Goal: Task Accomplishment & Management: Use online tool/utility

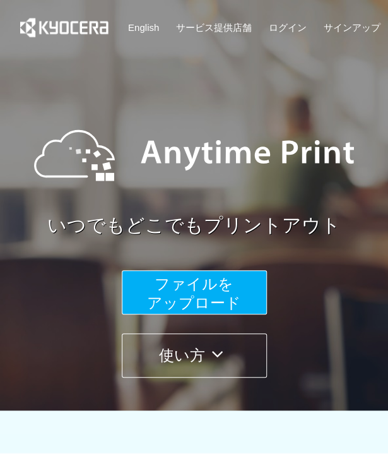
click at [246, 292] on button "ファイルを ​​アップロード" at bounding box center [194, 292] width 145 height 44
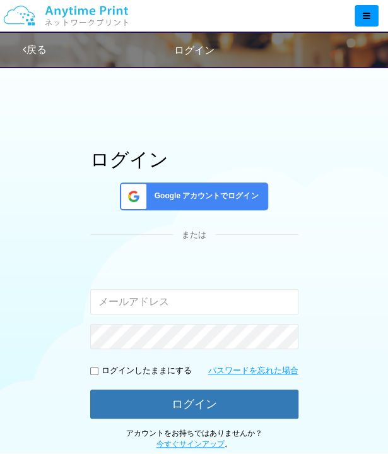
click at [191, 308] on input "email" at bounding box center [194, 301] width 208 height 25
type input "[EMAIL_ADDRESS][DOMAIN_NAME]"
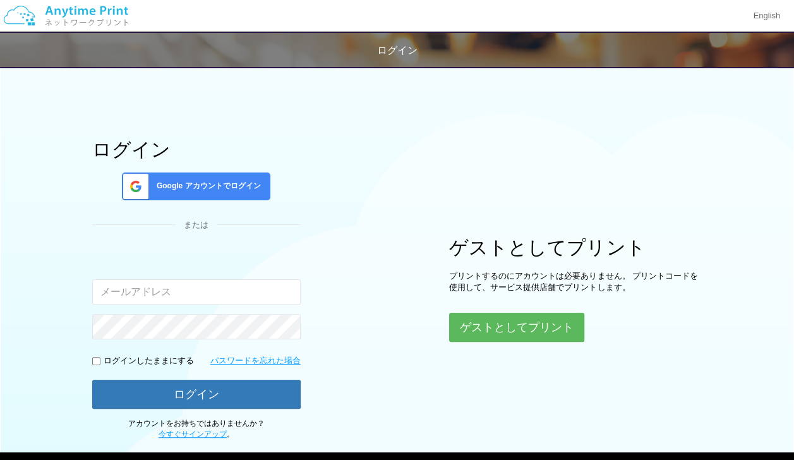
click at [226, 297] on input "email" at bounding box center [196, 291] width 208 height 25
type input "[EMAIL_ADDRESS][DOMAIN_NAME]"
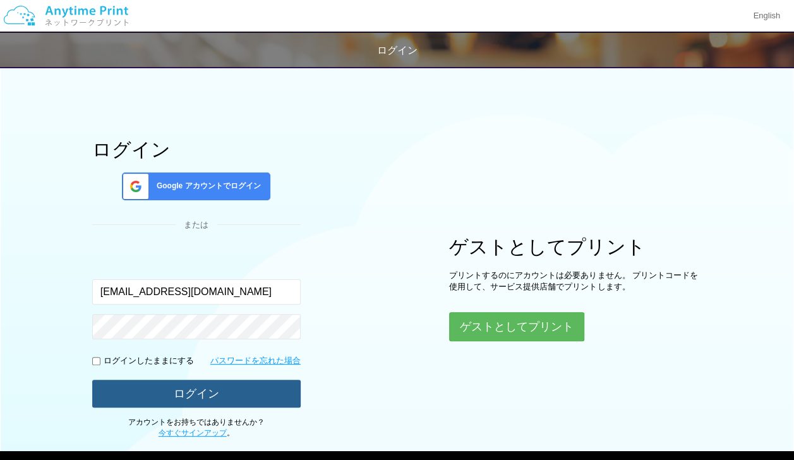
click at [230, 382] on button "ログイン" at bounding box center [196, 393] width 208 height 28
click at [255, 390] on button "ログイン" at bounding box center [196, 393] width 208 height 28
click at [148, 395] on button "ログイン" at bounding box center [196, 393] width 208 height 28
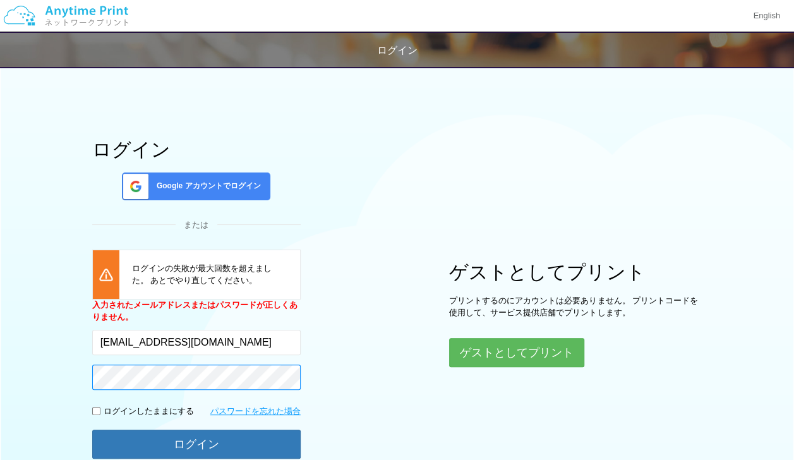
click at [92, 429] on button "ログイン" at bounding box center [196, 443] width 208 height 29
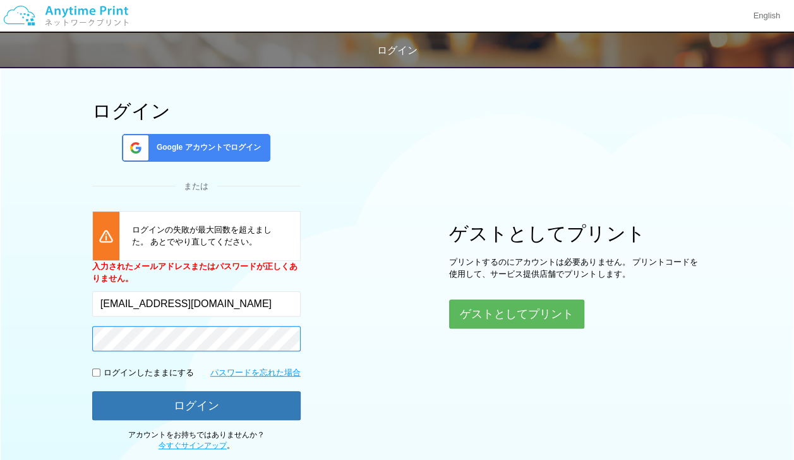
scroll to position [62, 0]
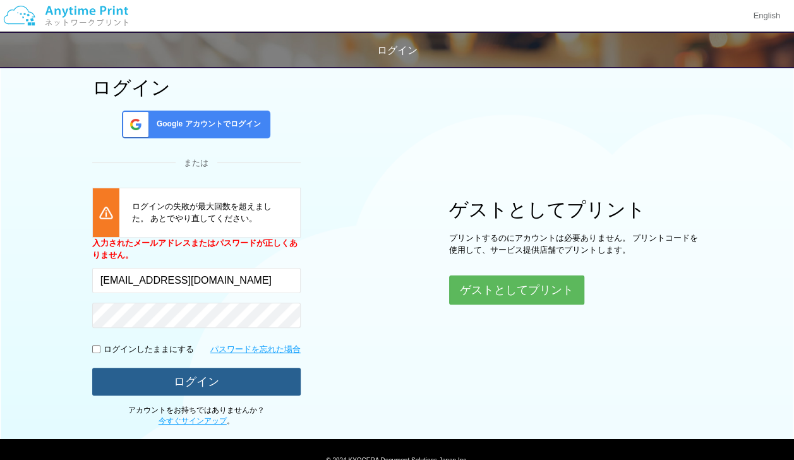
click at [251, 379] on button "ログイン" at bounding box center [196, 381] width 208 height 28
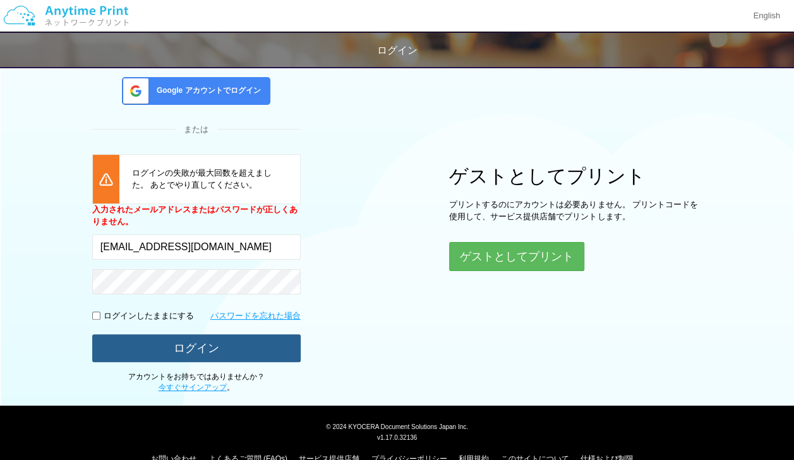
scroll to position [101, 0]
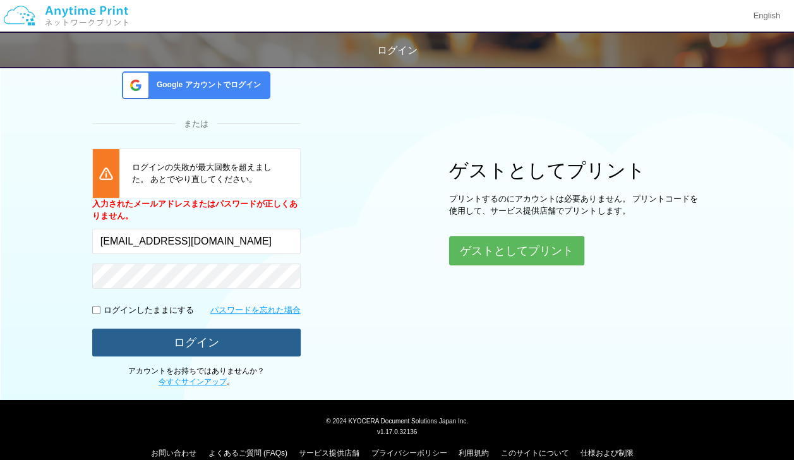
click at [237, 345] on button "ログイン" at bounding box center [196, 342] width 208 height 28
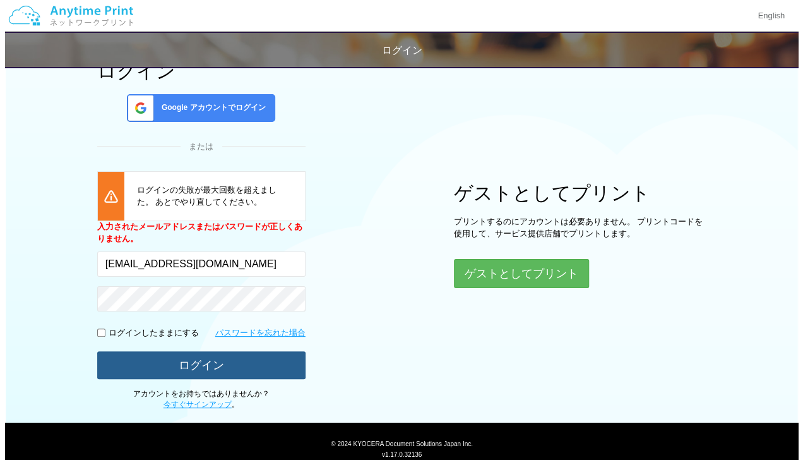
scroll to position [73, 0]
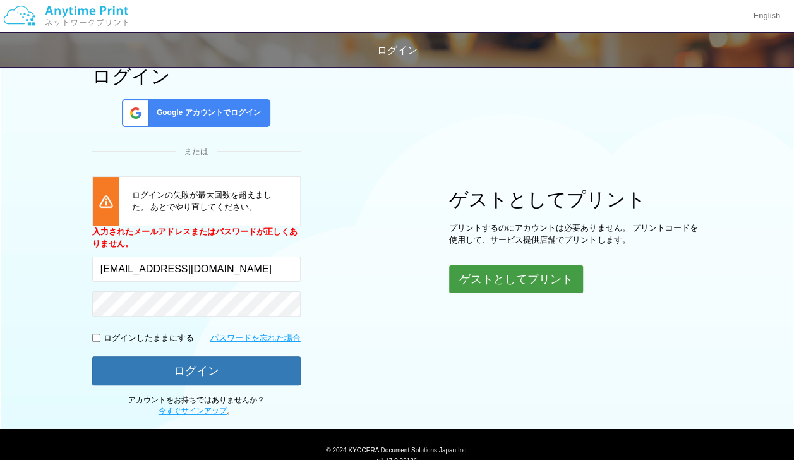
click at [509, 286] on button "ゲストとしてプリント" at bounding box center [516, 279] width 134 height 28
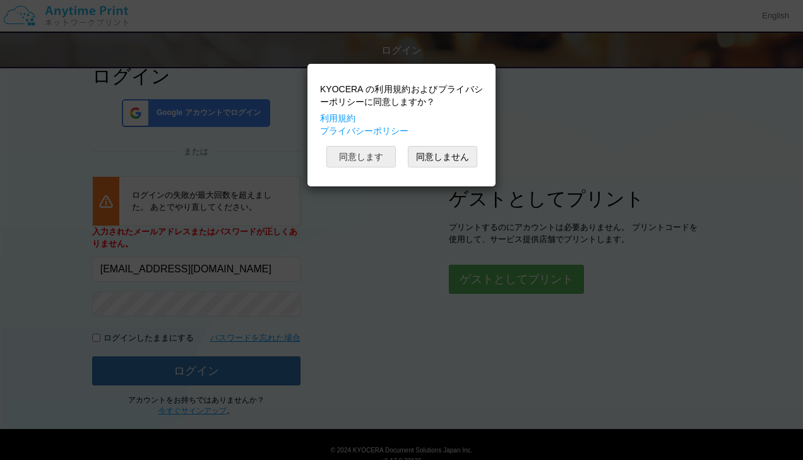
click at [386, 151] on button "同意します" at bounding box center [360, 156] width 69 height 21
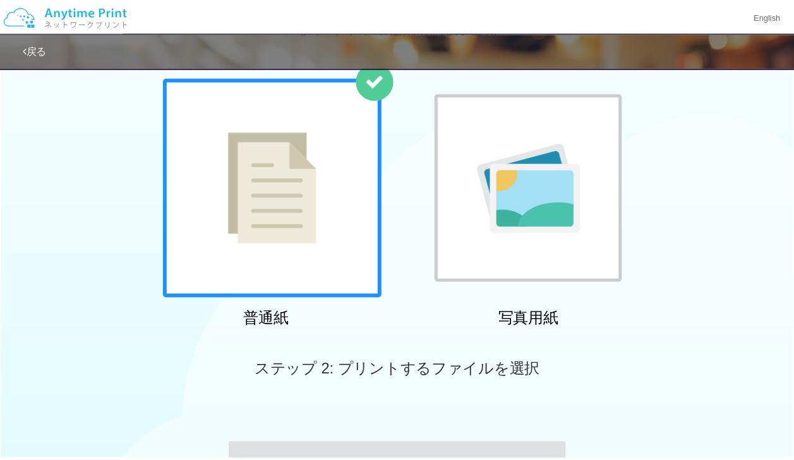
scroll to position [17, 0]
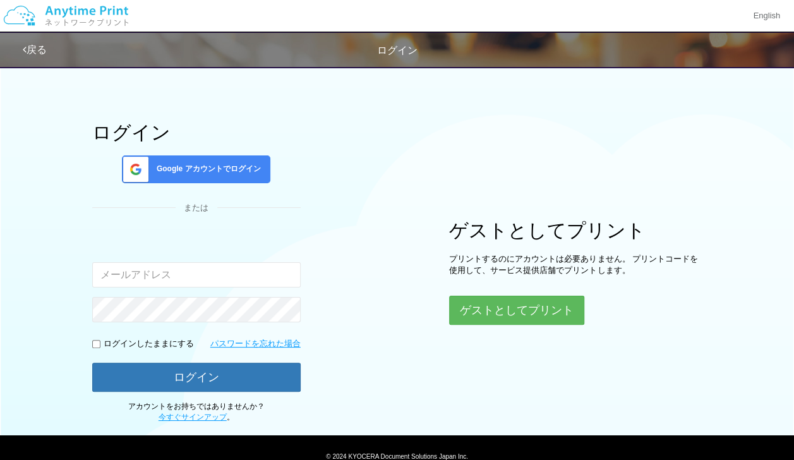
scroll to position [69, 0]
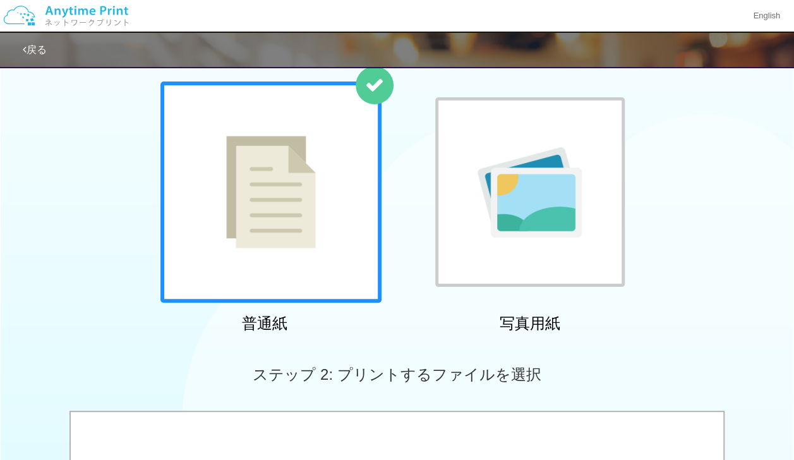
click at [51, 47] on div "戻る" at bounding box center [402, 50] width 758 height 34
click at [42, 50] on link "戻る" at bounding box center [35, 49] width 24 height 11
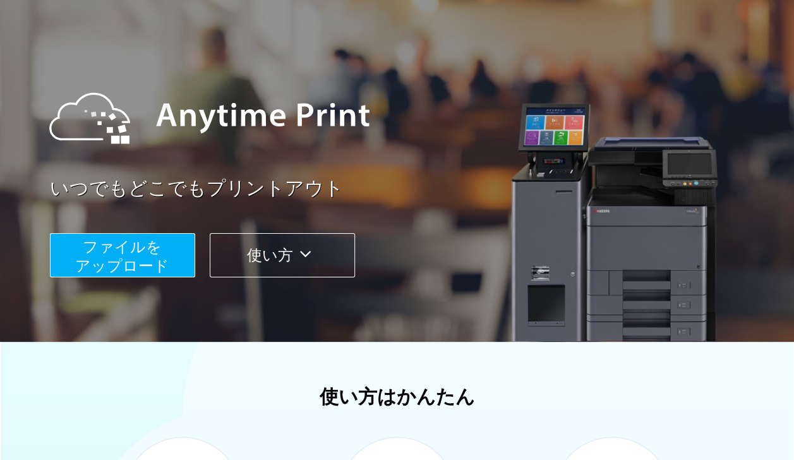
click at [169, 245] on button "ファイルを ​​アップロード" at bounding box center [122, 255] width 145 height 44
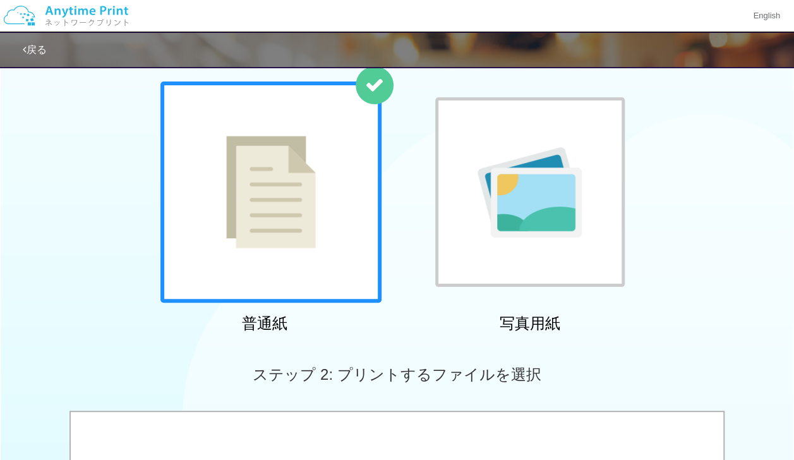
click at [47, 40] on div "戻る" at bounding box center [402, 50] width 758 height 34
click at [33, 49] on link "戻る" at bounding box center [35, 49] width 24 height 11
